Goal: Transaction & Acquisition: Purchase product/service

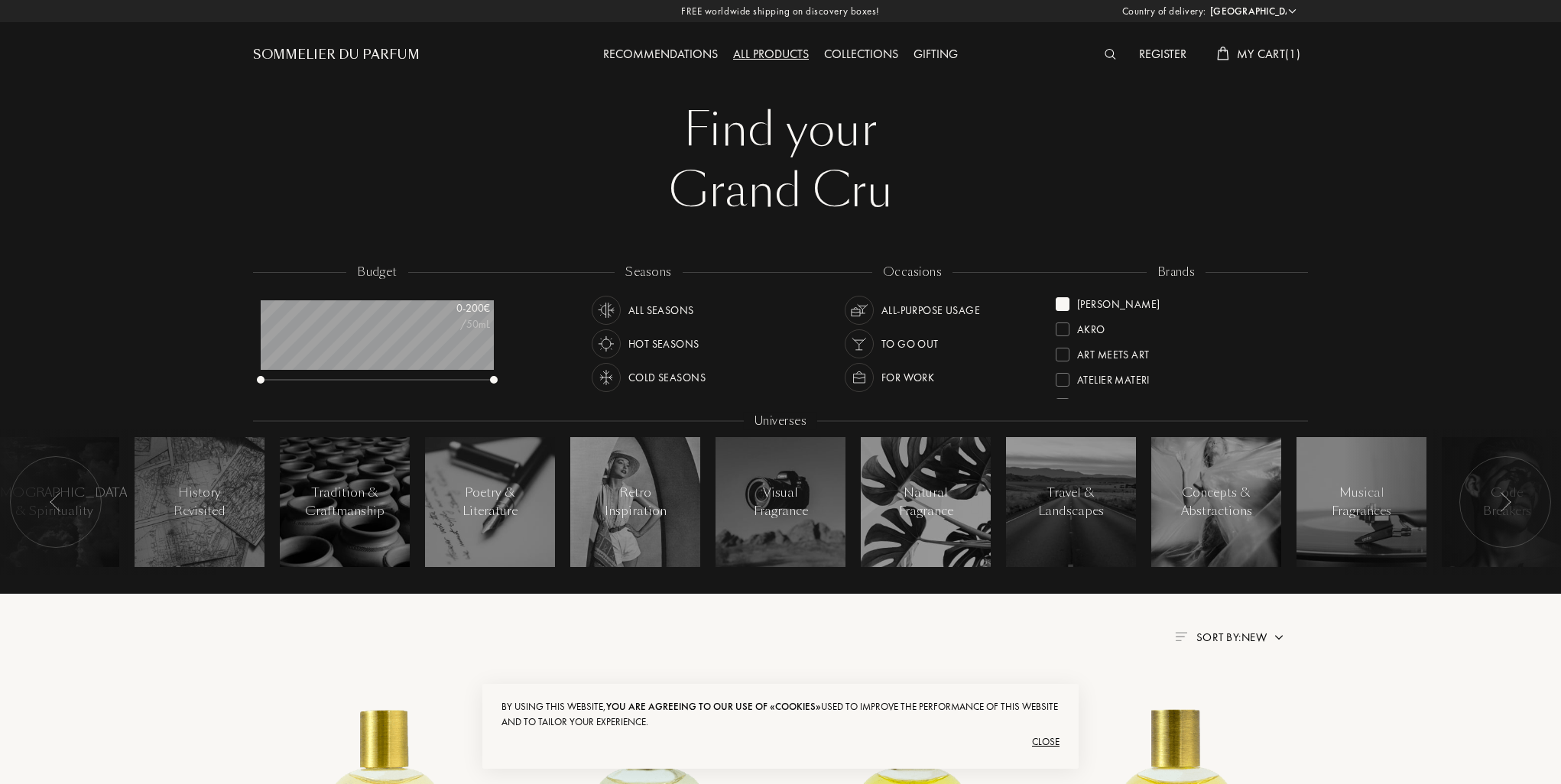
select select "ES"
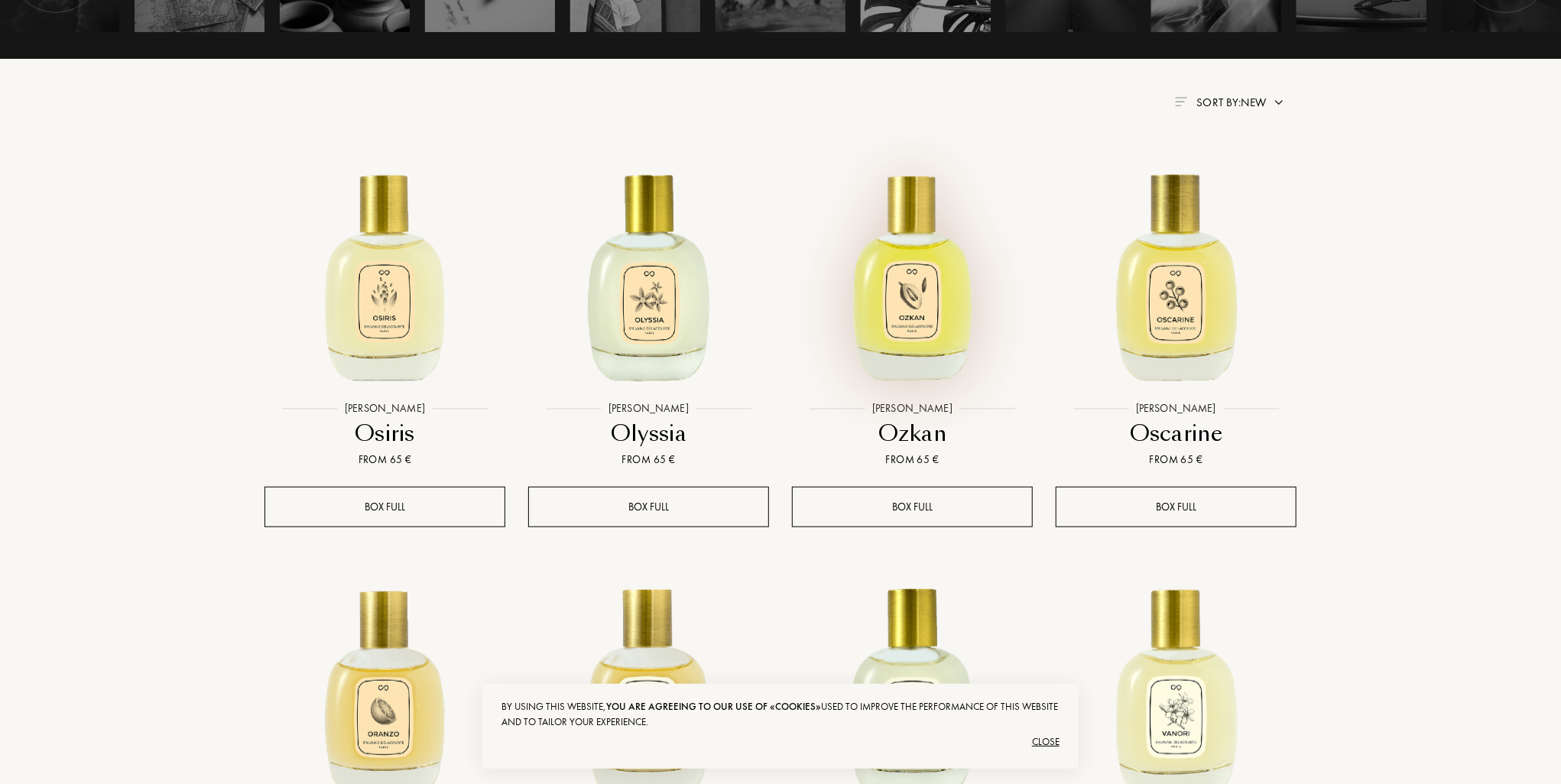
click at [916, 309] on img at bounding box center [912, 274] width 238 height 238
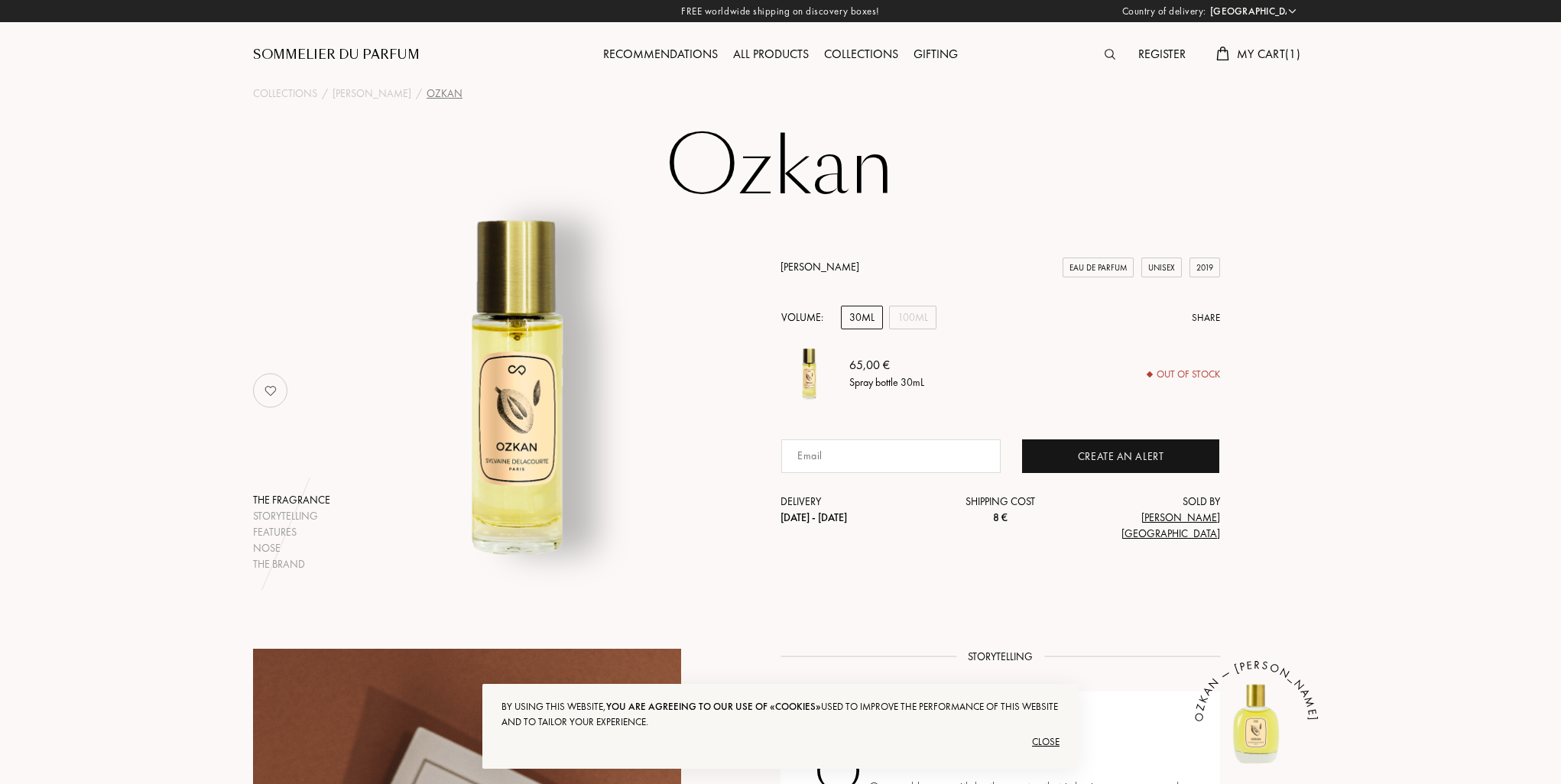
select select "ES"
click at [914, 329] on div "100mL" at bounding box center [913, 317] width 48 height 24
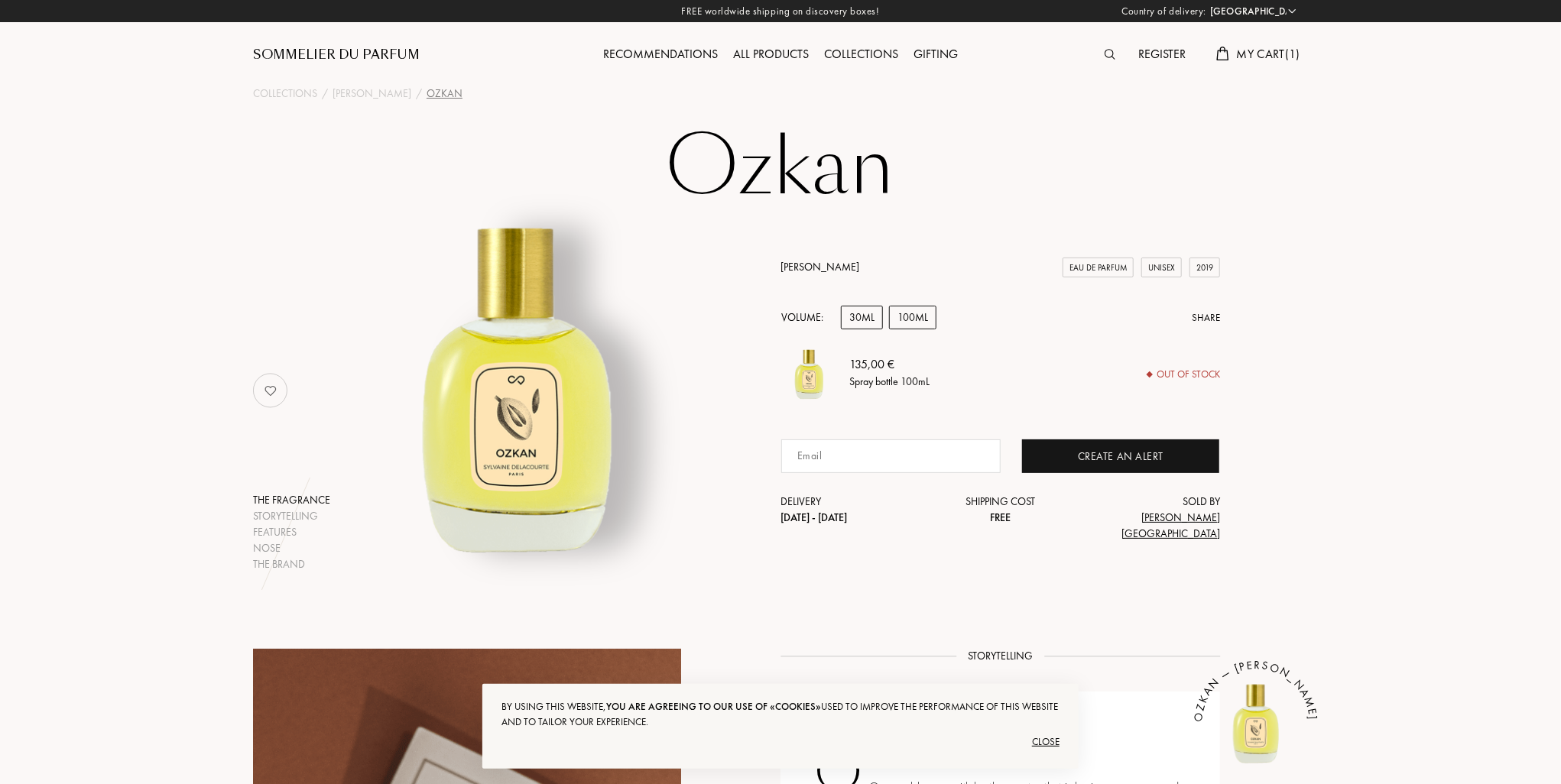
click at [867, 329] on div "30mL" at bounding box center [861, 317] width 42 height 24
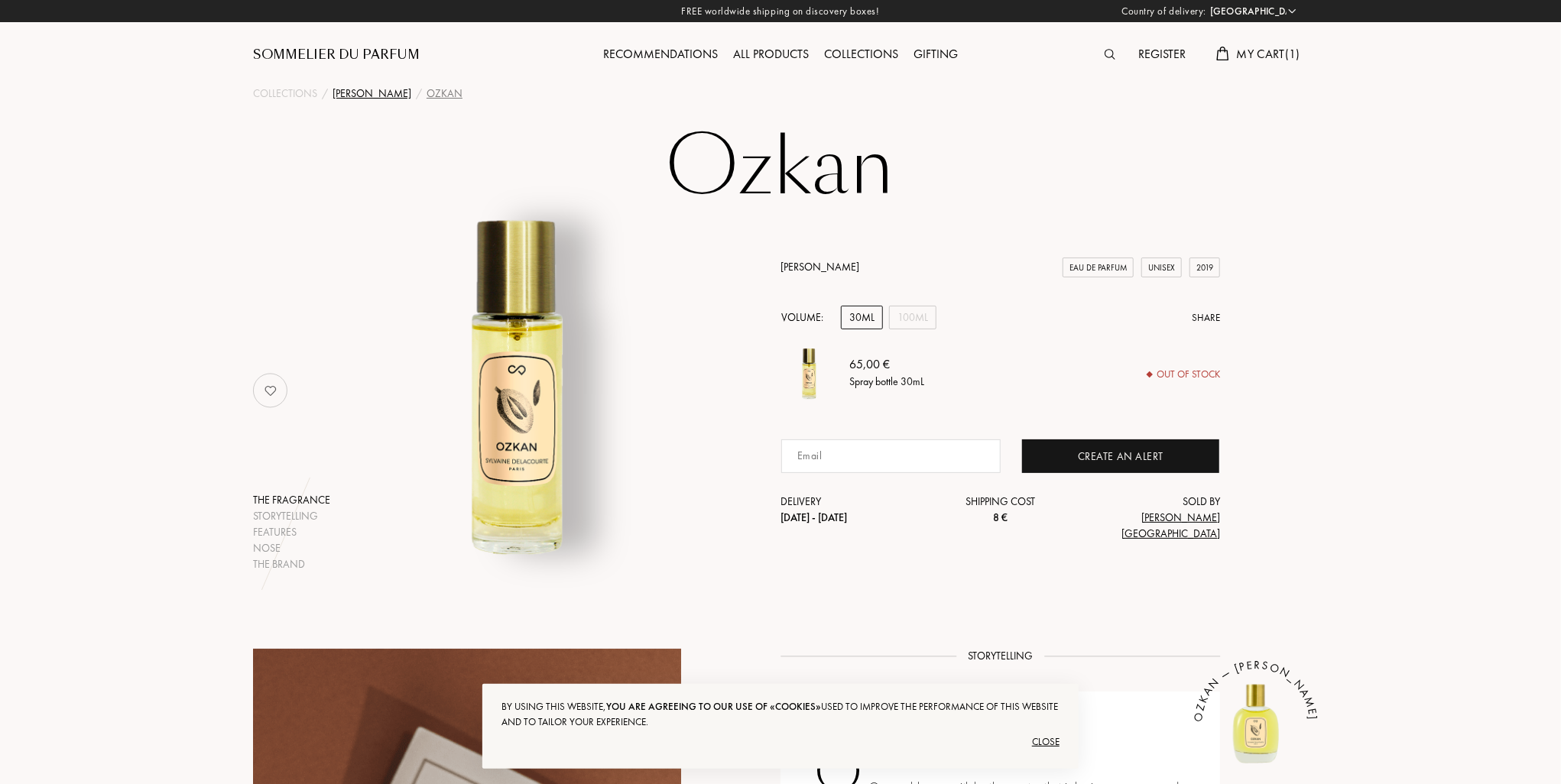
click at [382, 95] on div "[PERSON_NAME]" at bounding box center [372, 93] width 79 height 16
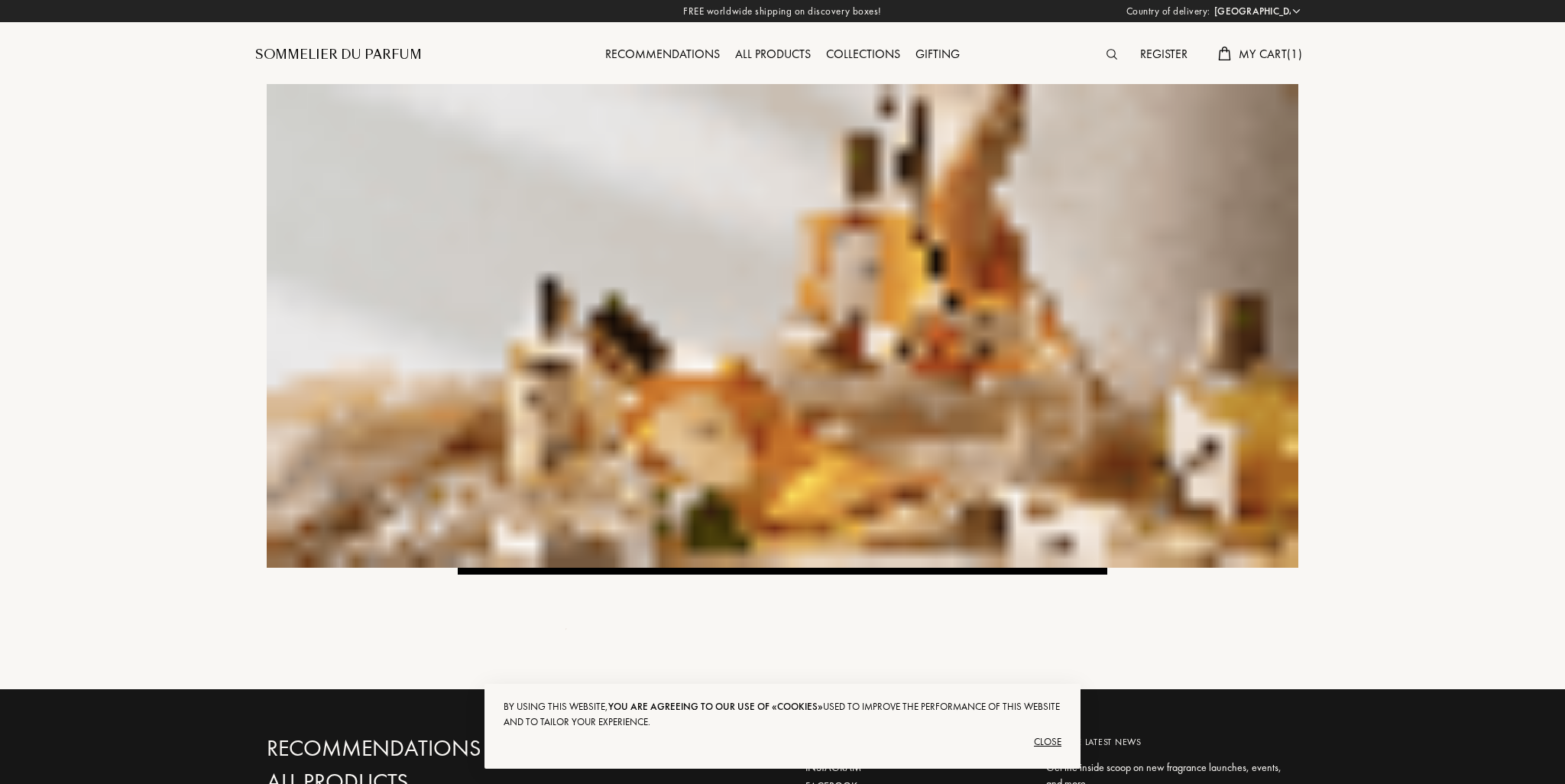
select select "ES"
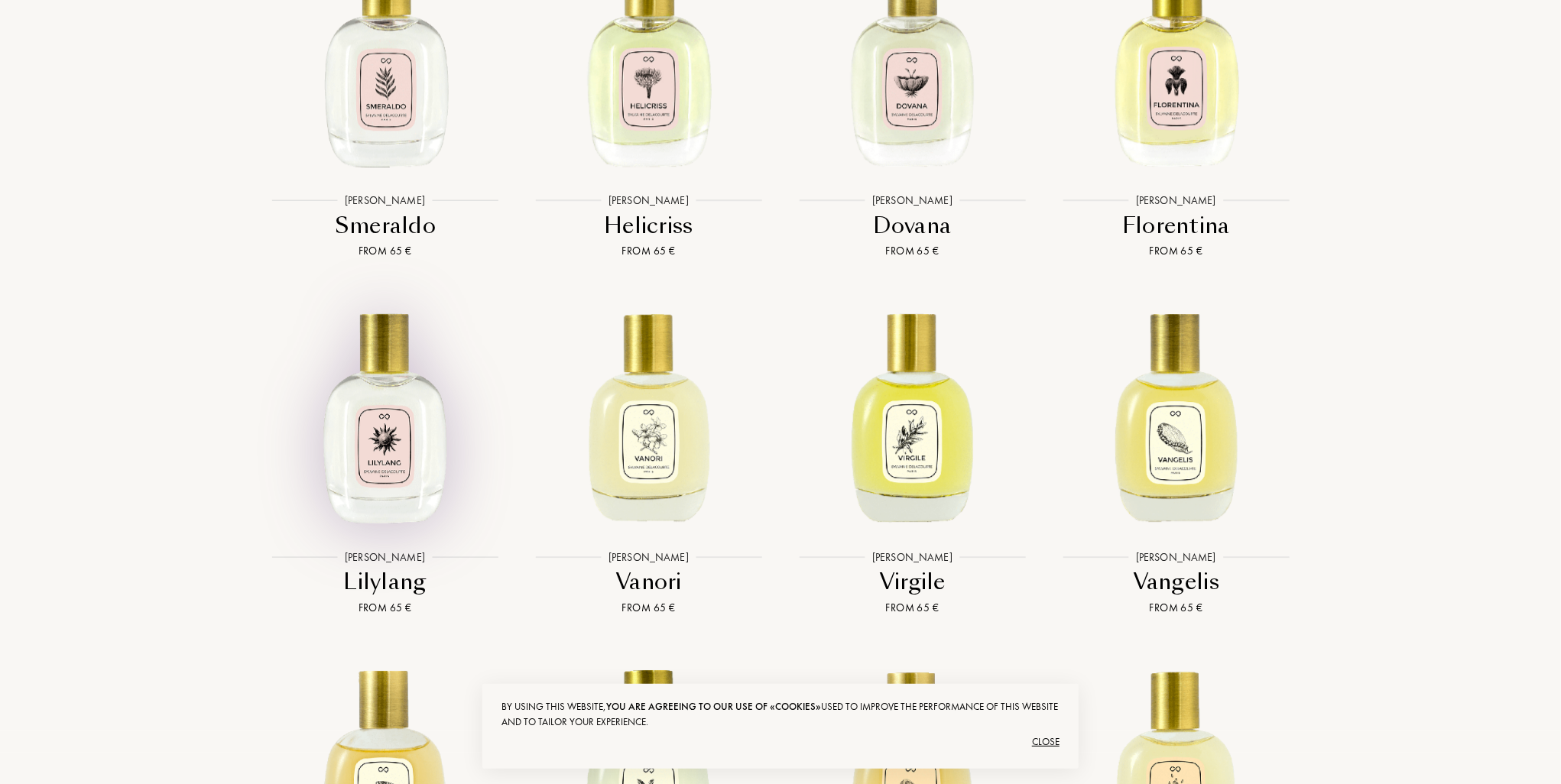
scroll to position [3056, 0]
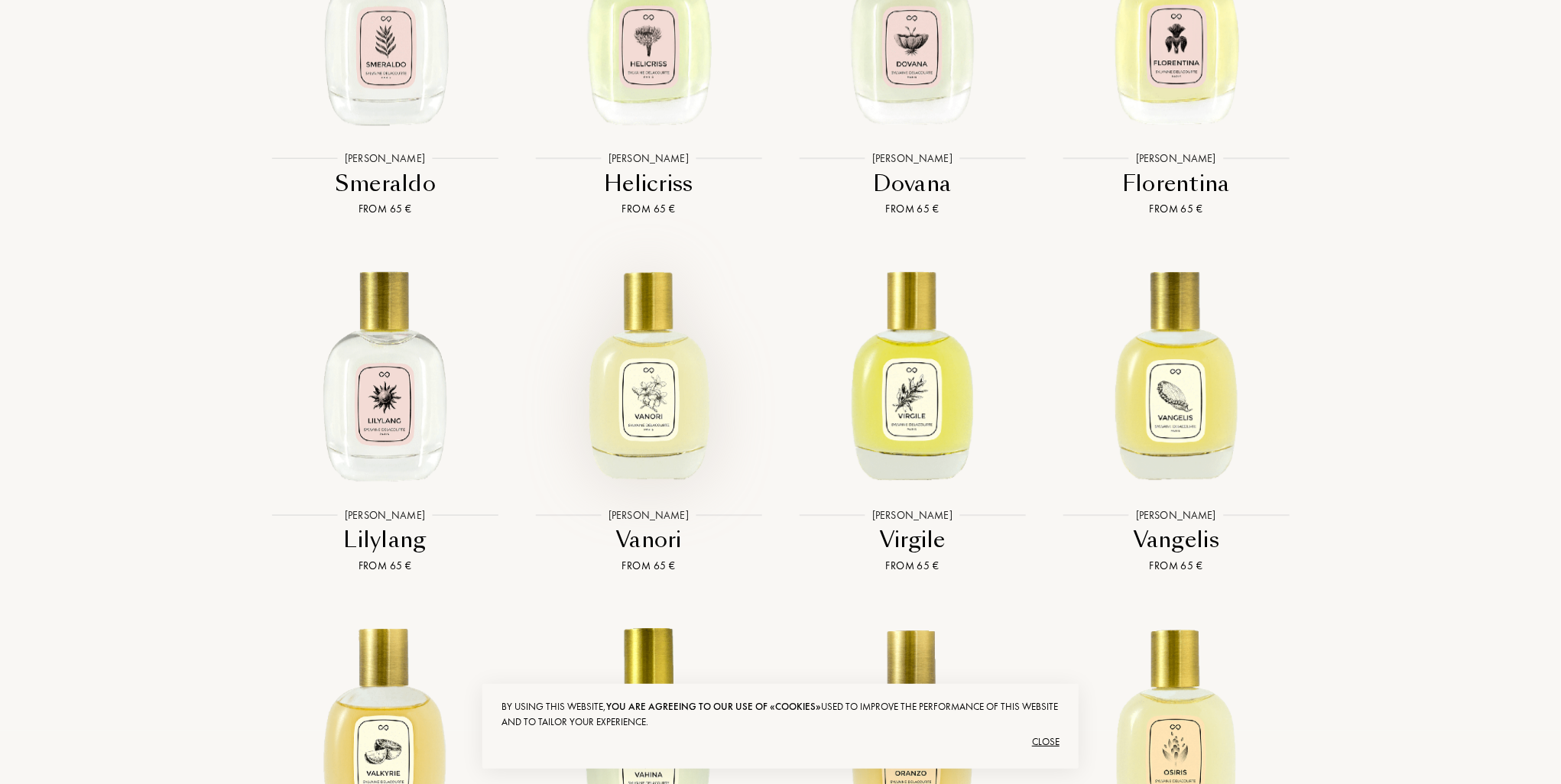
click at [618, 396] on img at bounding box center [648, 372] width 238 height 238
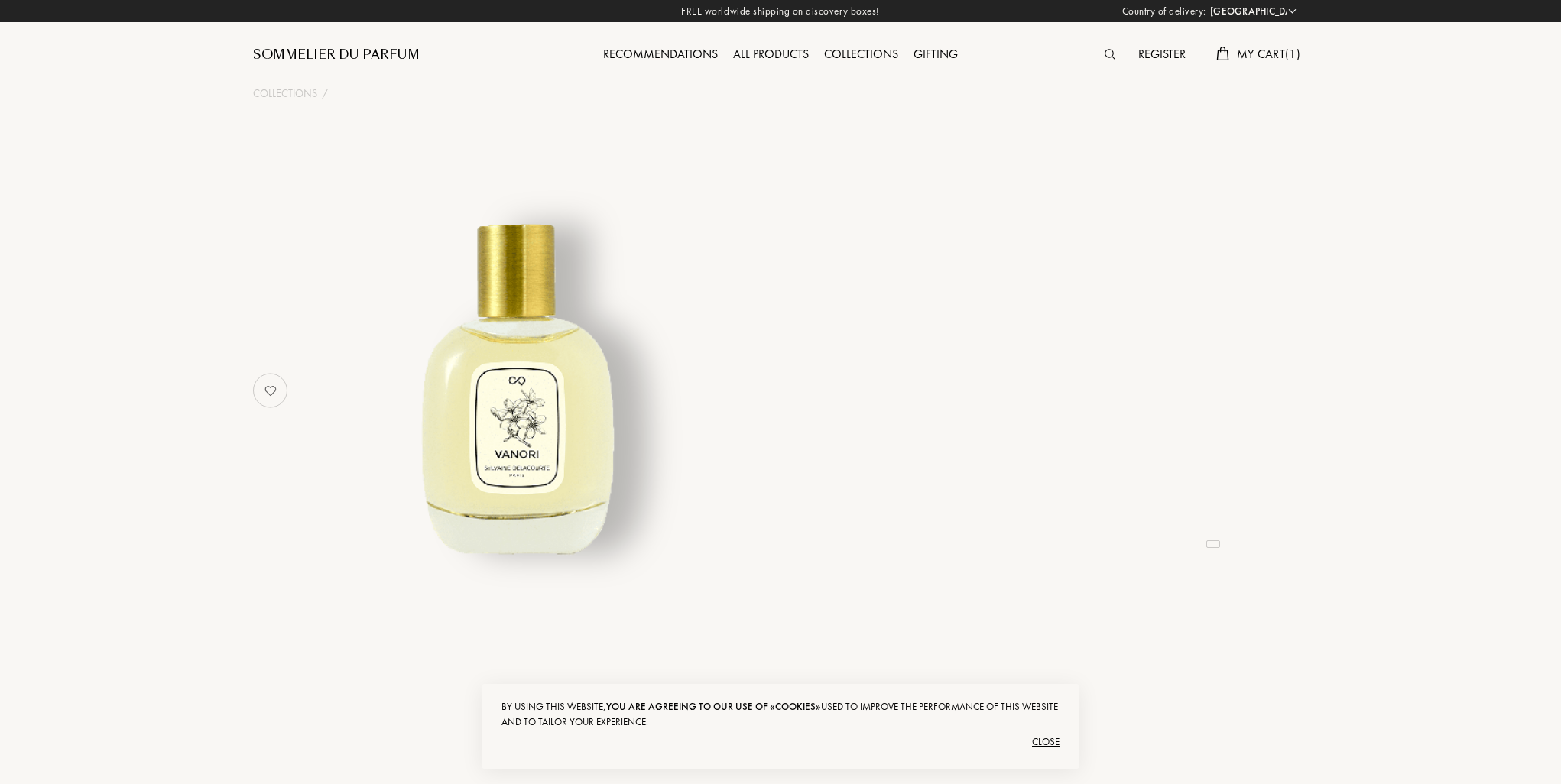
select select "ES"
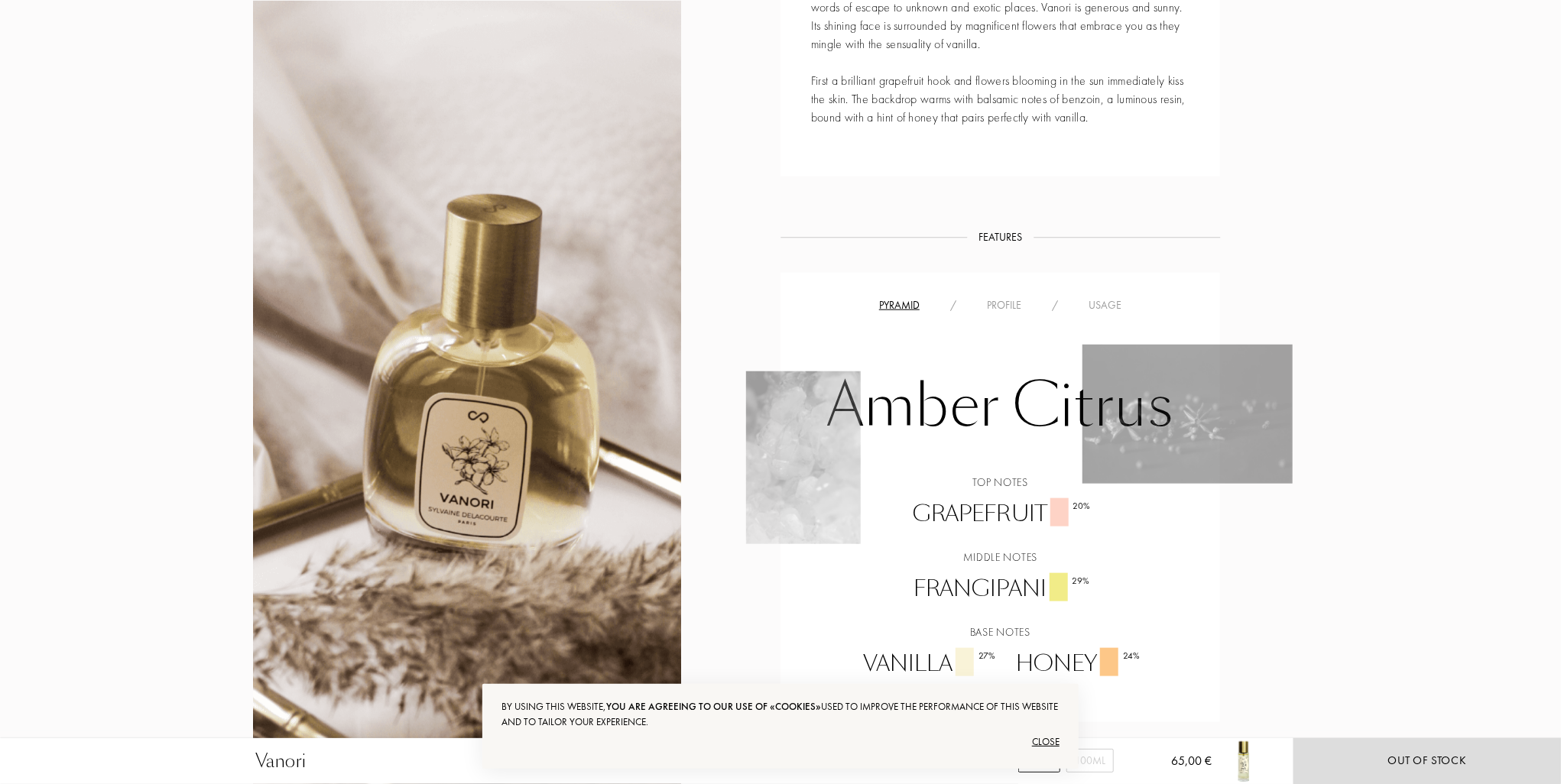
scroll to position [917, 0]
